Goal: Find specific page/section: Find specific page/section

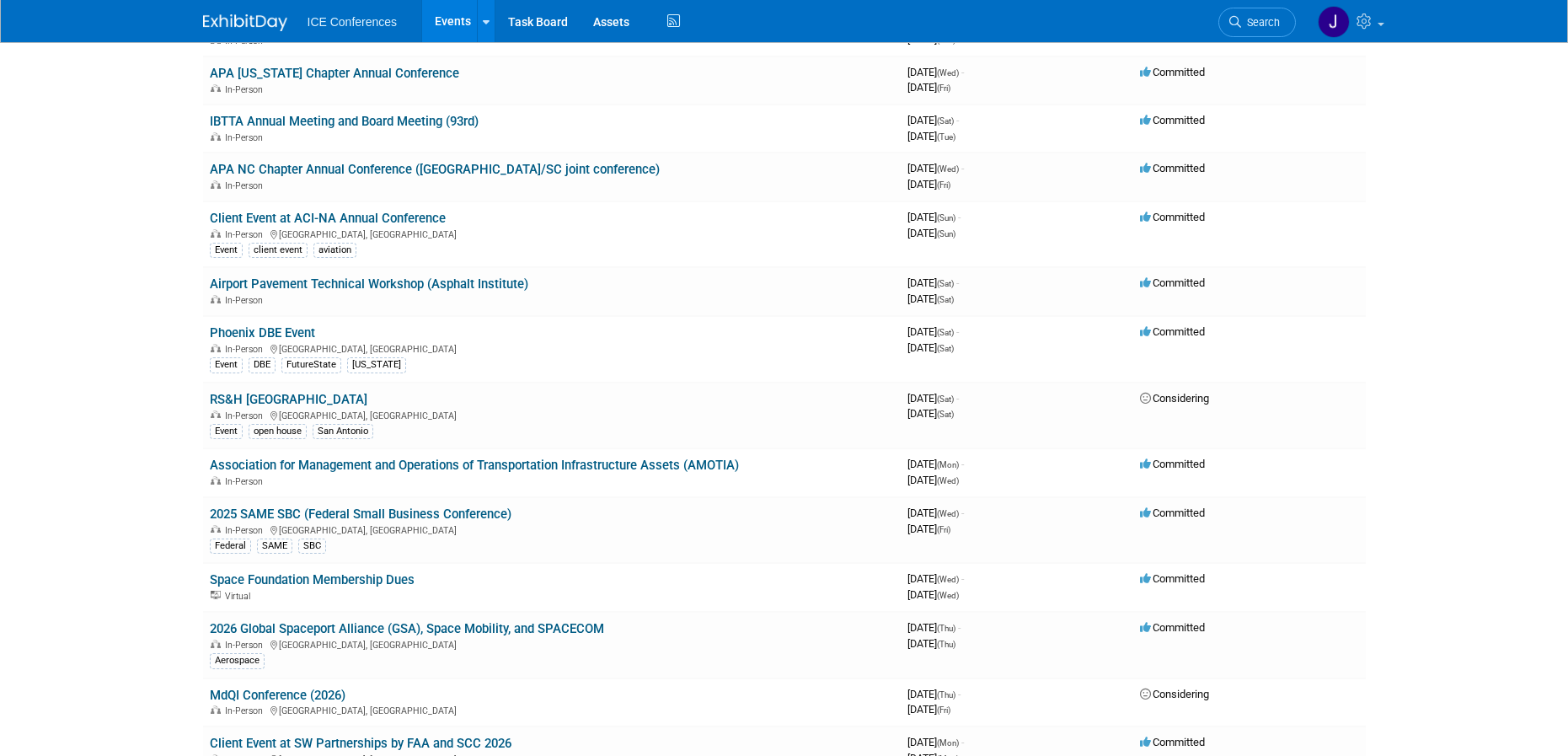
scroll to position [674, 0]
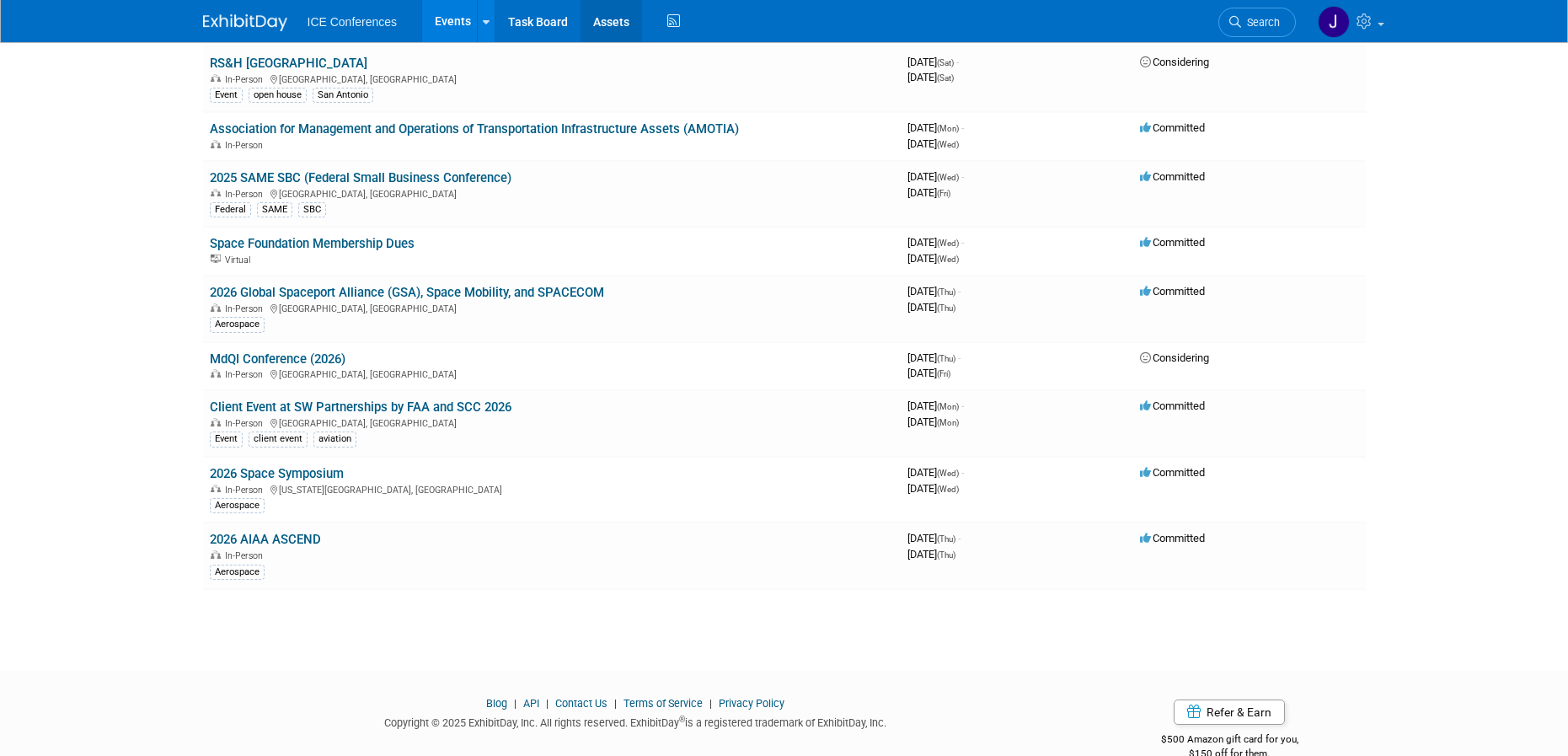
click at [601, 17] on link "Assets" at bounding box center [612, 21] width 62 height 42
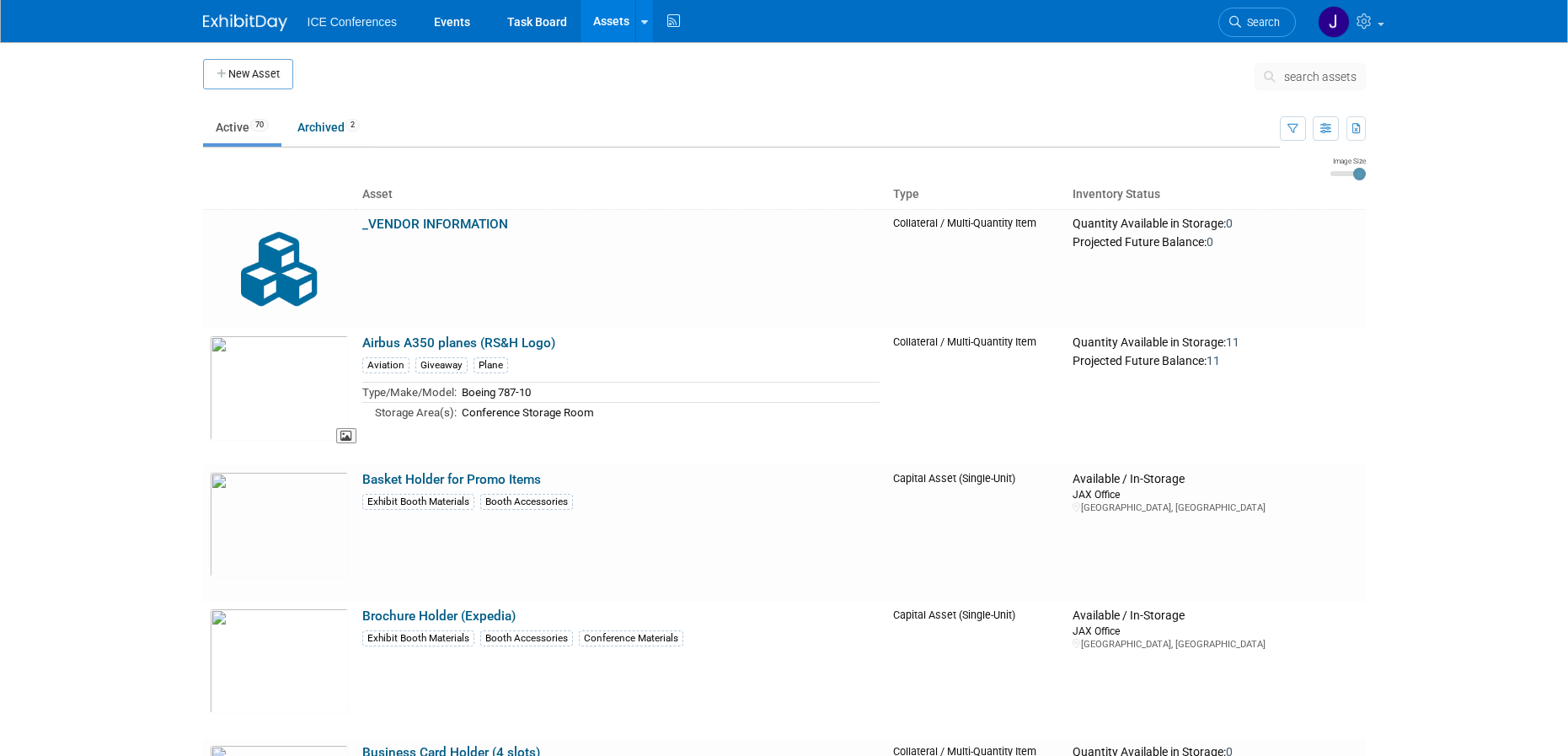
click at [301, 369] on img at bounding box center [279, 388] width 139 height 106
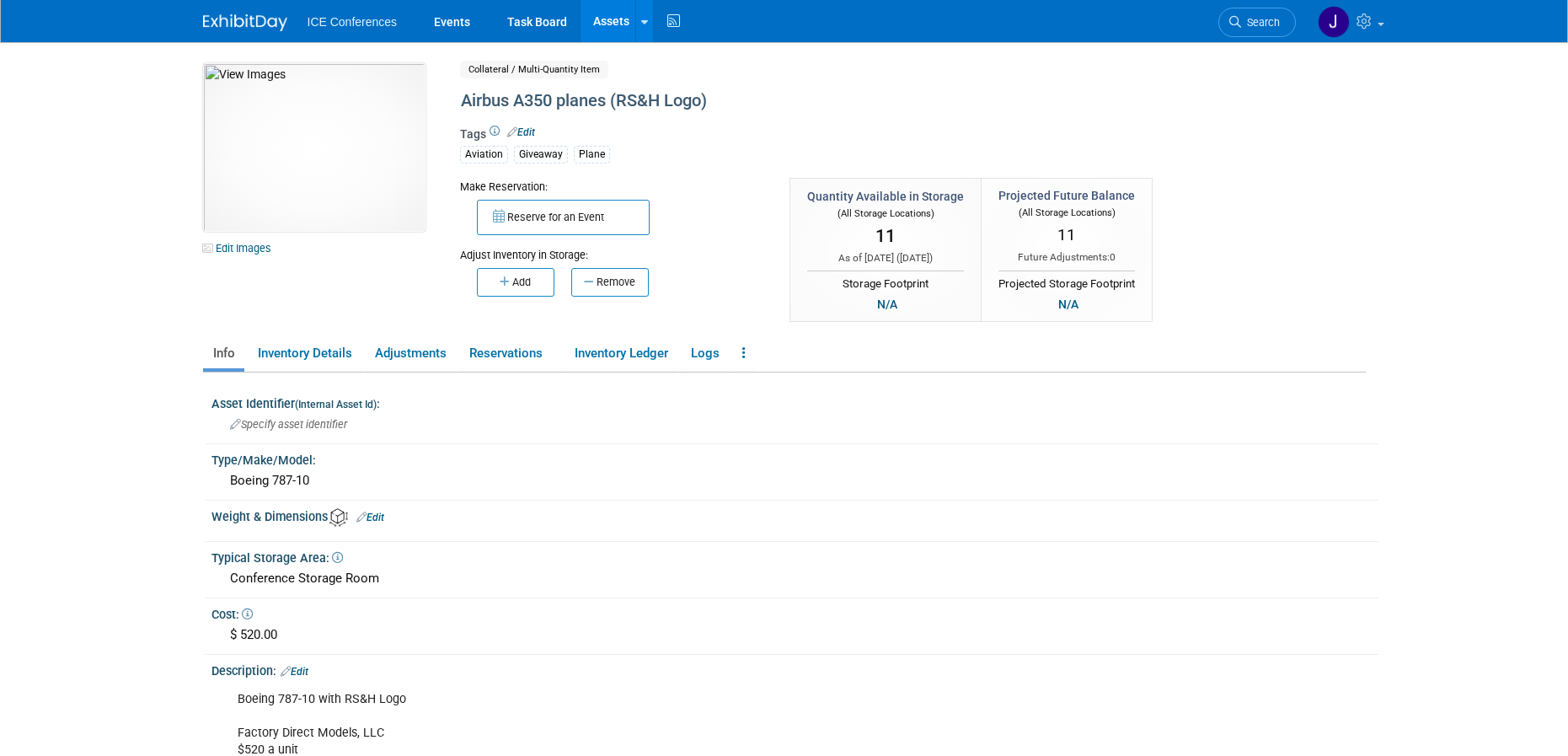
click at [259, 140] on img at bounding box center [314, 146] width 222 height 168
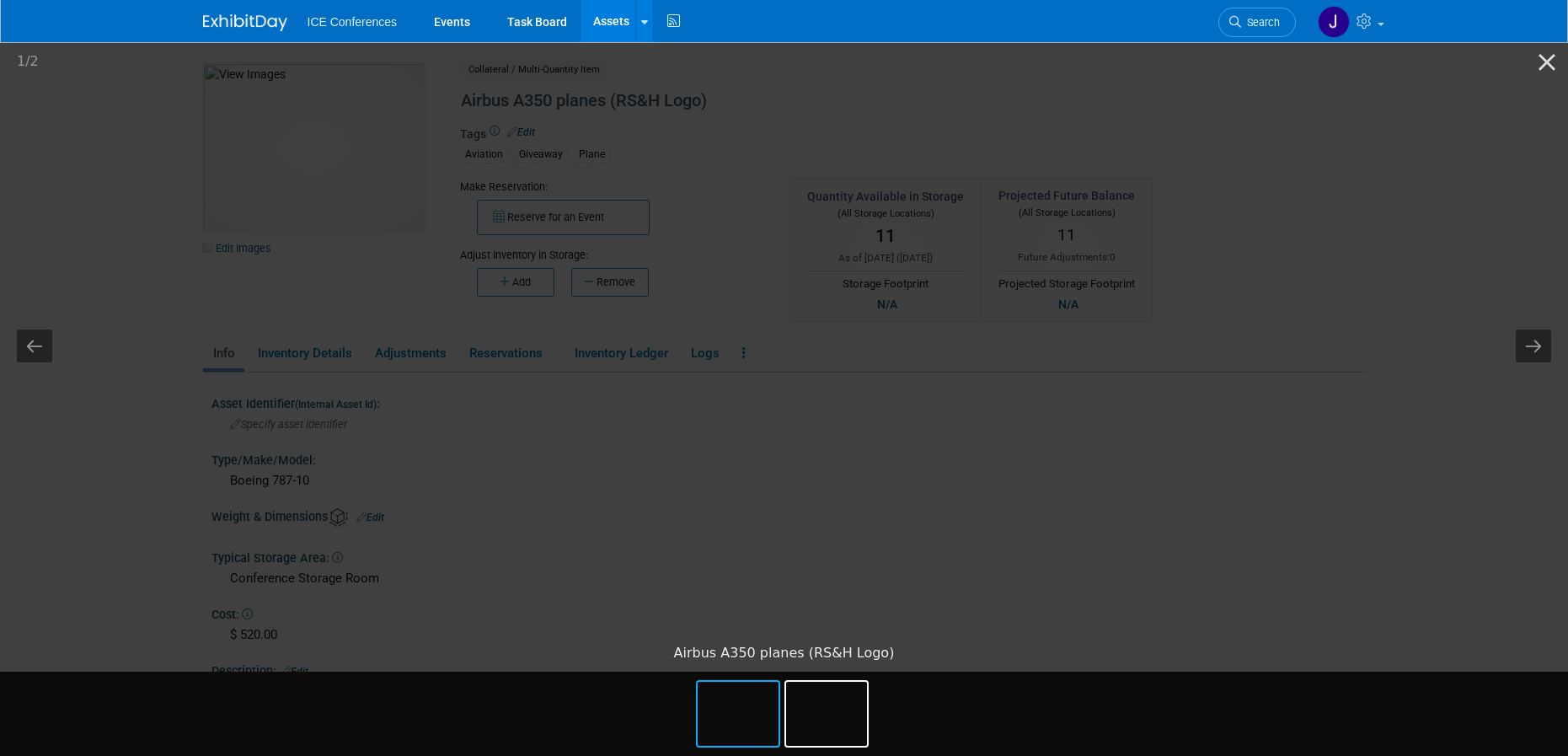
click at [818, 709] on img at bounding box center [826, 713] width 81 height 64
click at [745, 722] on img at bounding box center [738, 713] width 81 height 64
click at [1553, 59] on button "Close gallery" at bounding box center [1547, 62] width 42 height 40
